Goal: Information Seeking & Learning: Check status

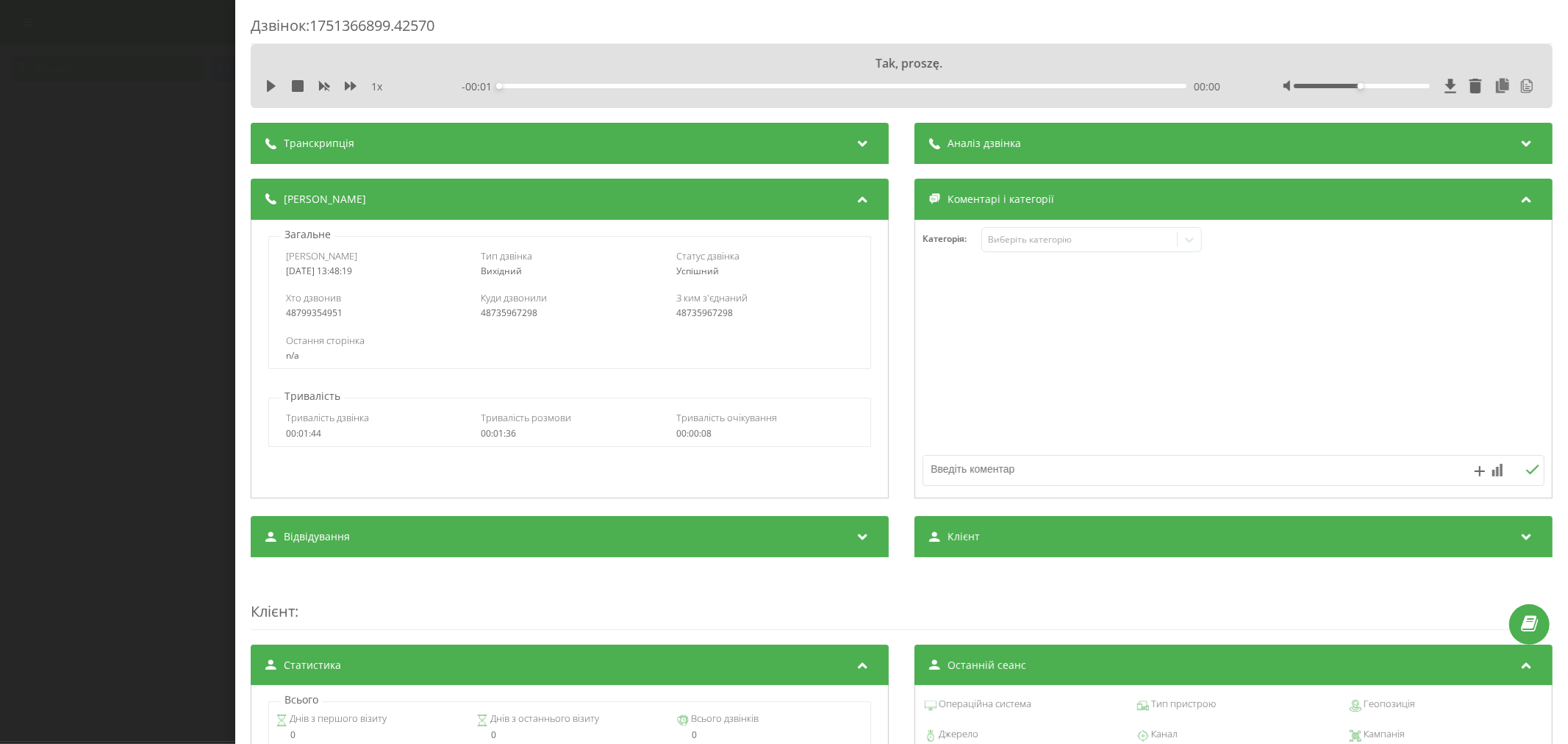
click at [279, 83] on div "1 x" at bounding box center [342, 86] width 153 height 14
click at [270, 83] on icon at bounding box center [270, 86] width 9 height 12
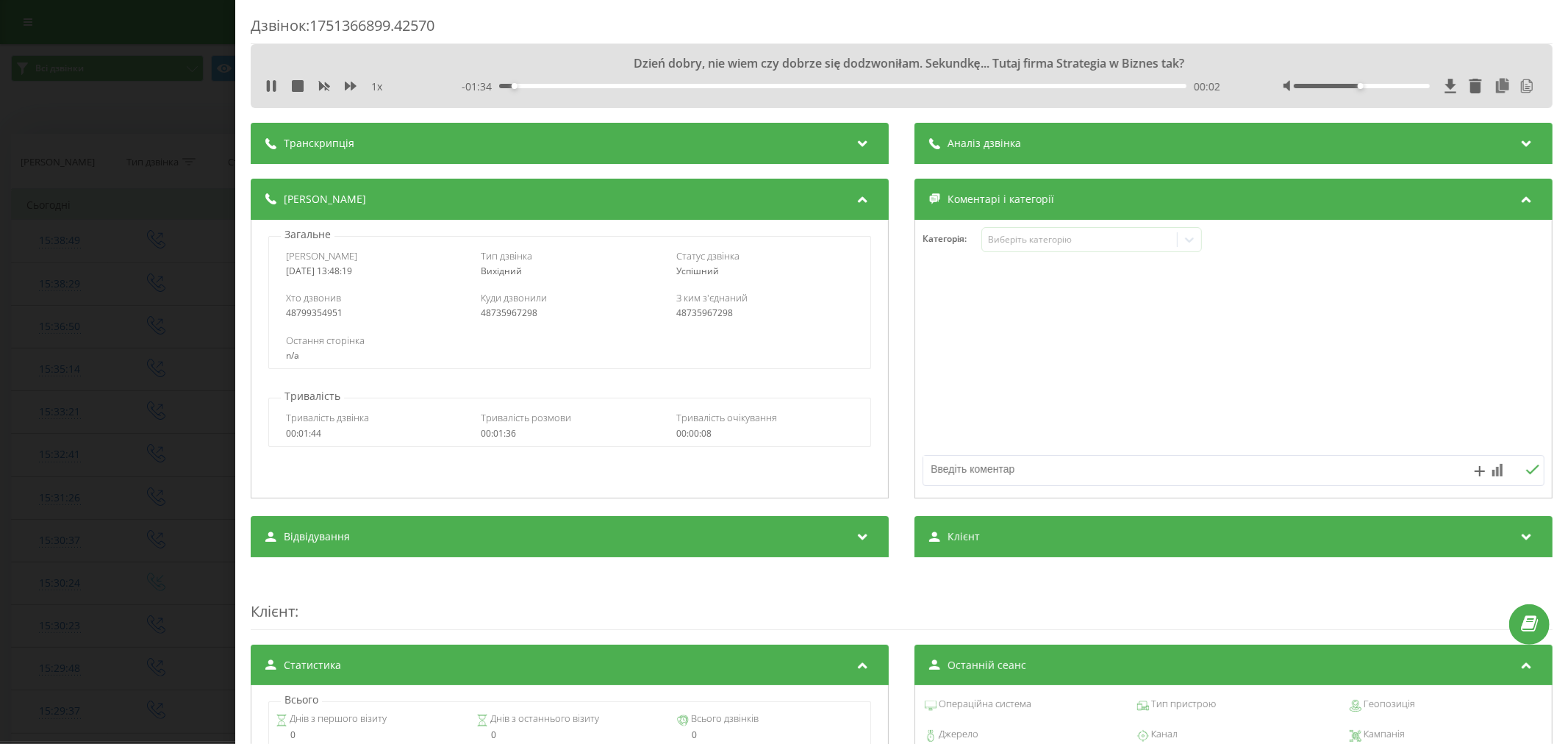
click at [422, 144] on div "Транскрипція" at bounding box center [570, 143] width 638 height 41
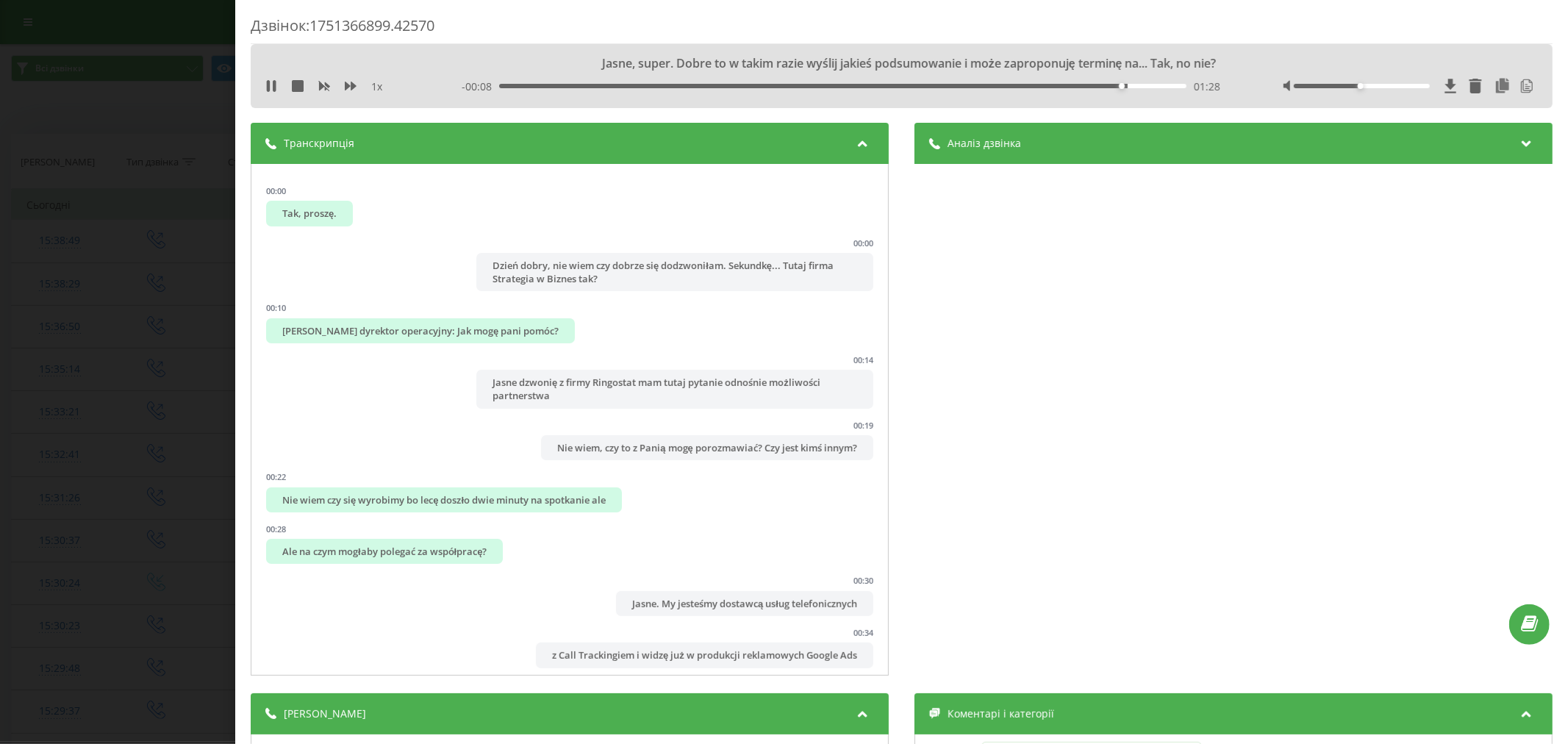
click at [203, 215] on div "Дзвінок : 1751366899.42570 Jasne, super. Dobre to w takim razie wyślij jakieś p…" at bounding box center [784, 372] width 1568 height 744
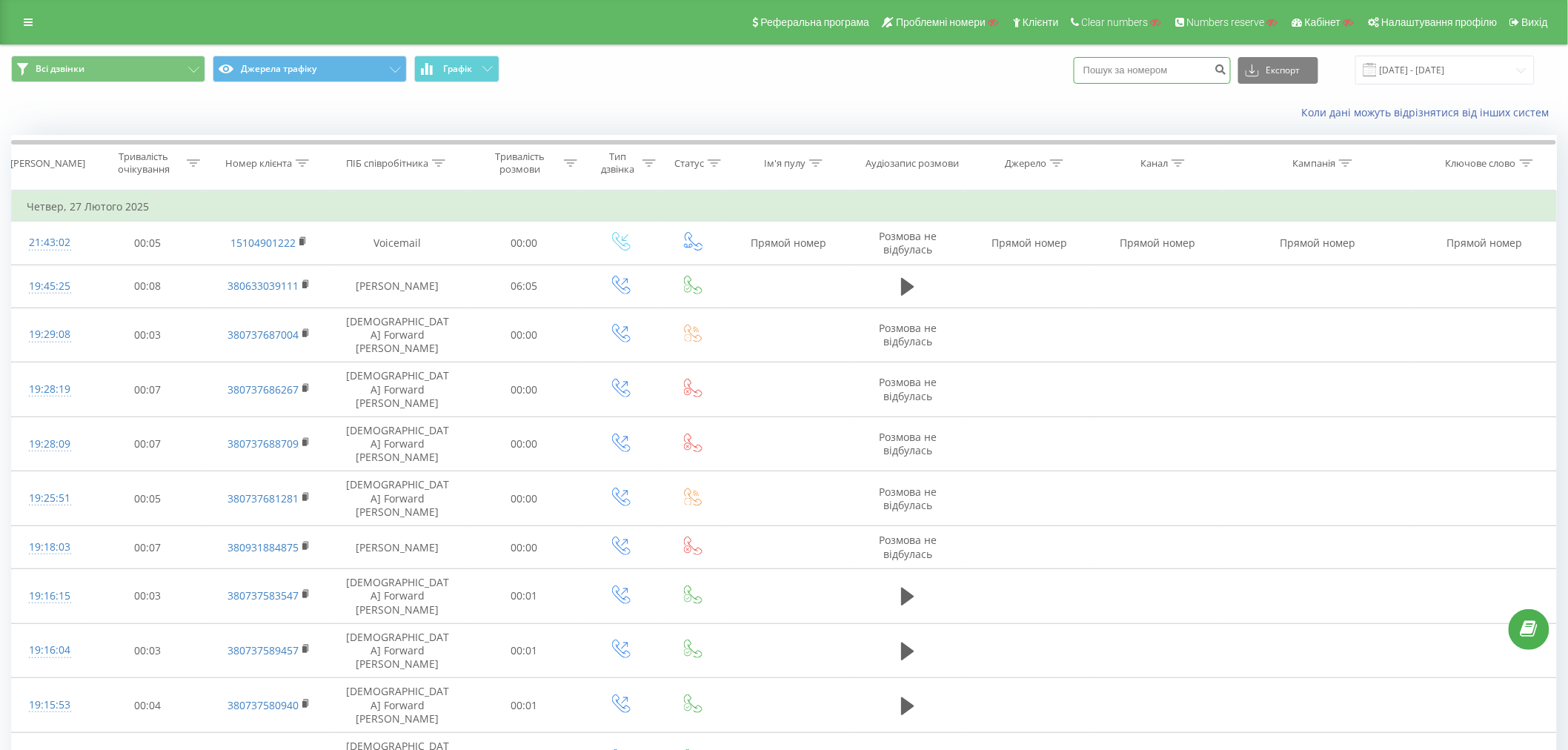
click at [1147, 68] on input at bounding box center [1153, 71] width 157 height 27
paste input "48735967298"
type input "48735967298"
click at [1227, 72] on icon "submit" at bounding box center [1220, 67] width 13 height 9
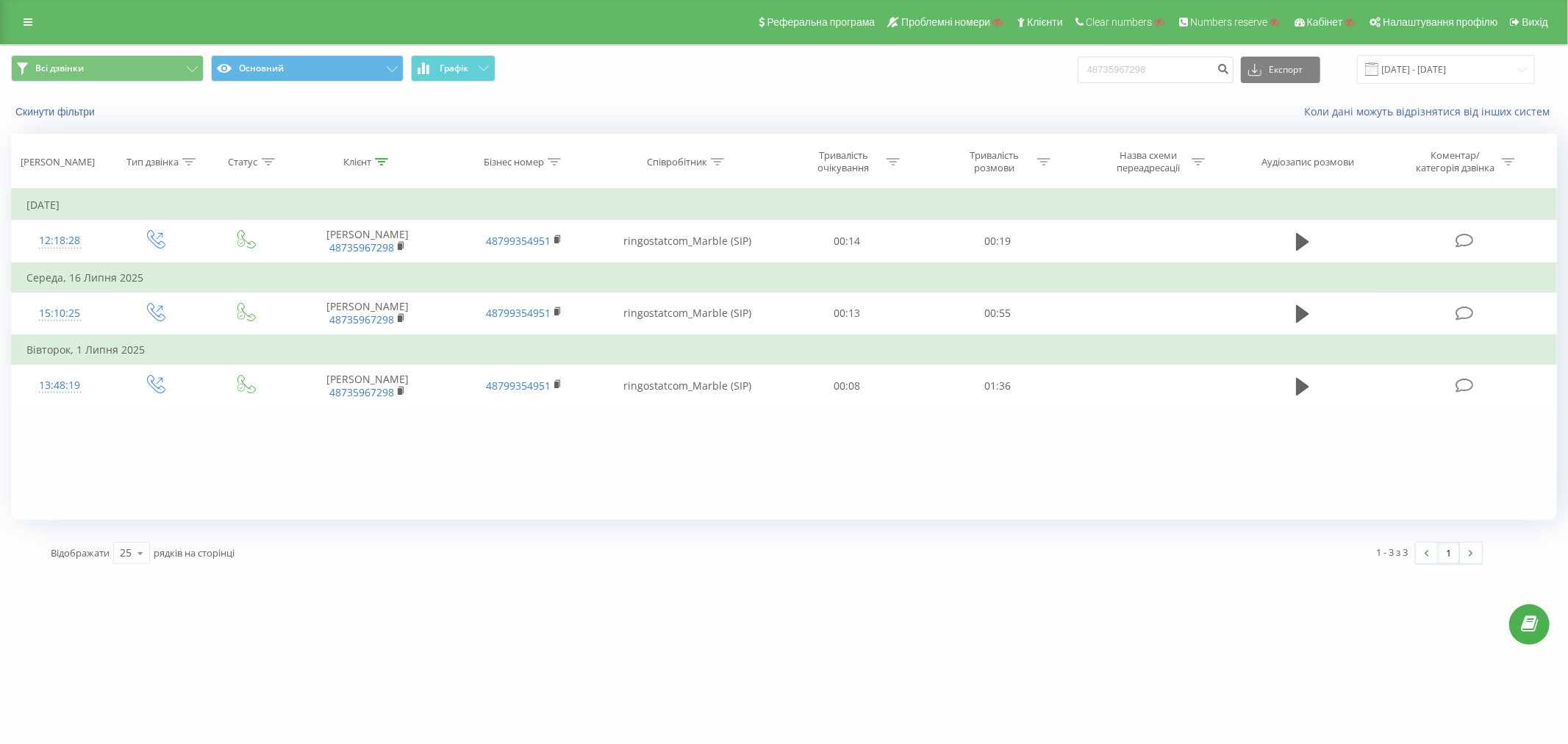
drag, startPoint x: 81, startPoint y: 256, endPoint x: 747, endPoint y: 598, distance: 748.7
click at [748, 604] on div "ringostat.com 48735967298 Проекти Пошук Дашборд Центр звернень Журнал дзвінків …" at bounding box center [784, 372] width 1568 height 744
